Goal: Find specific page/section: Find specific page/section

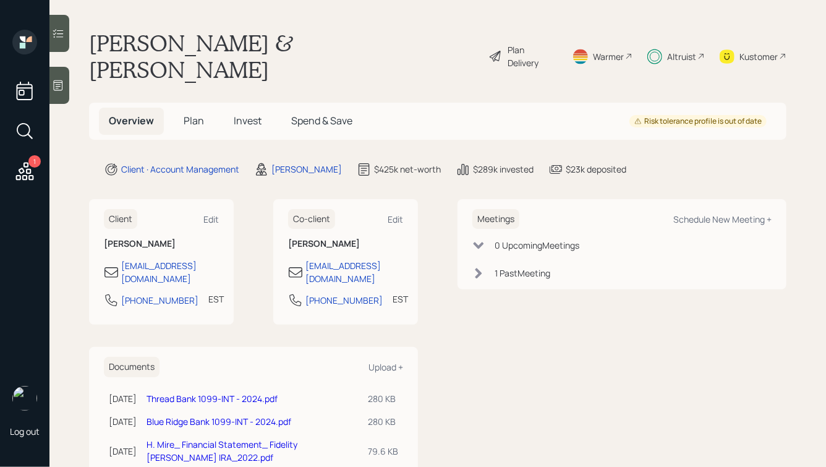
click at [328, 114] on span "Spend & Save" at bounding box center [321, 121] width 61 height 14
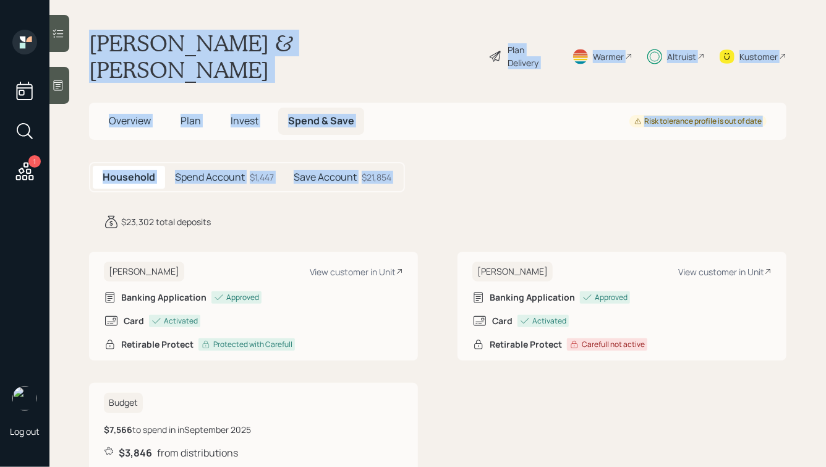
drag, startPoint x: 91, startPoint y: 40, endPoint x: 425, endPoint y: 185, distance: 363.2
click at [425, 185] on main "[PERSON_NAME] & [PERSON_NAME] Plan Delivery Warmer Altruist Kustomer Overview P…" at bounding box center [437, 233] width 776 height 467
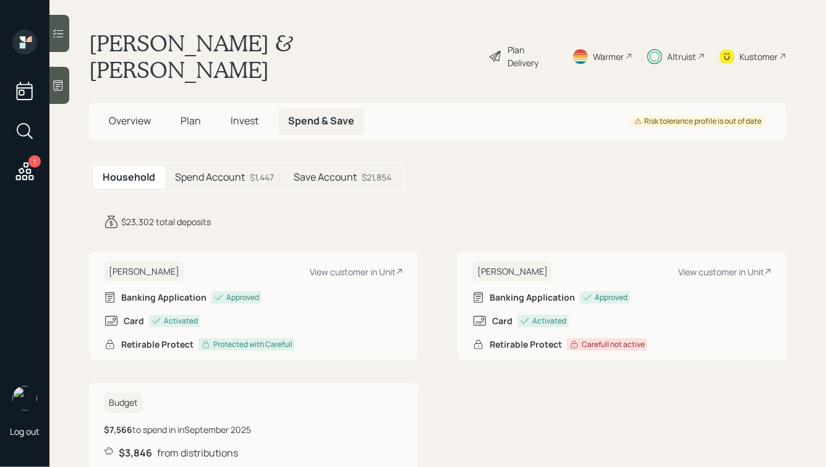
click at [210, 171] on h5 "Spend Account" at bounding box center [210, 177] width 70 height 12
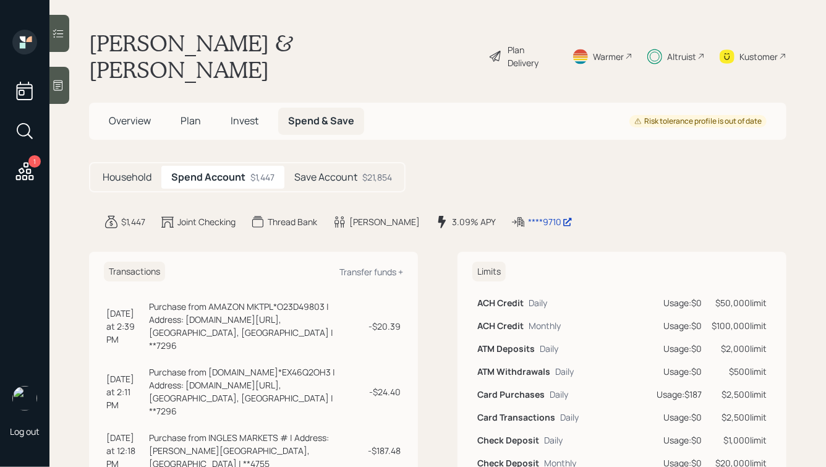
click at [526, 187] on main "[PERSON_NAME] & [PERSON_NAME] Plan Delivery Warmer Altruist Kustomer Overview P…" at bounding box center [437, 233] width 776 height 467
click at [533, 215] on div "****9710" at bounding box center [550, 221] width 45 height 13
